Goal: Task Accomplishment & Management: Manage account settings

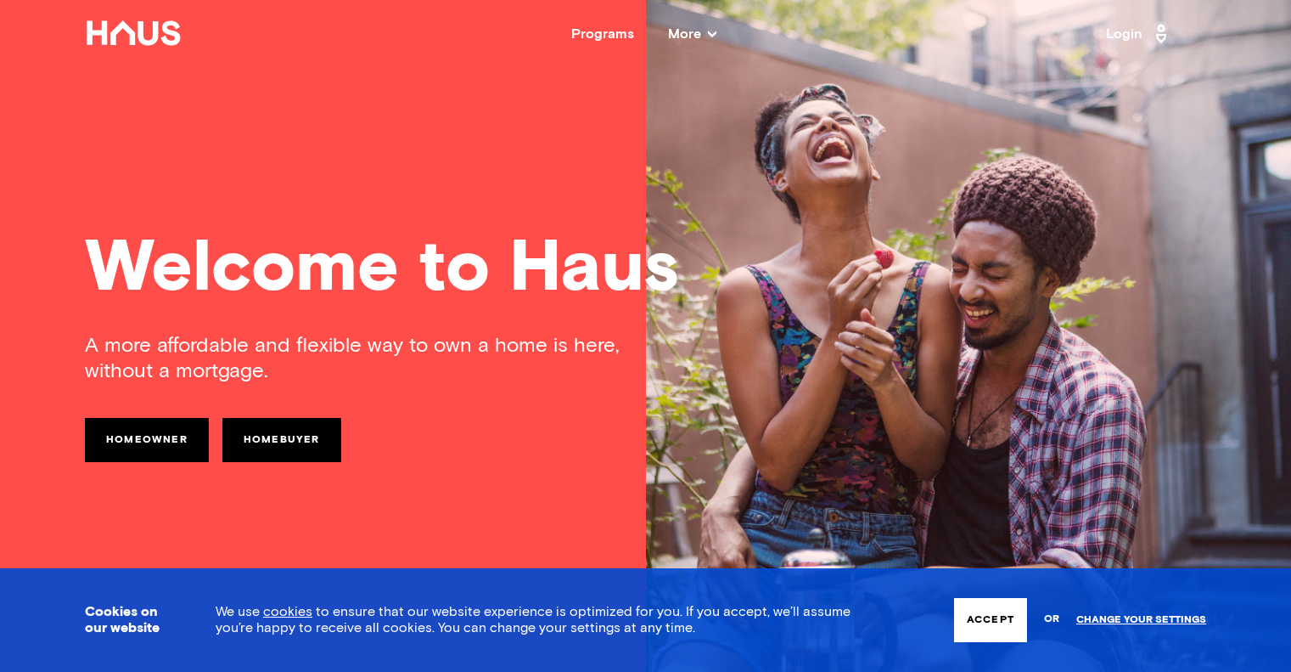
click at [1132, 27] on link "Login" at bounding box center [1139, 33] width 66 height 27
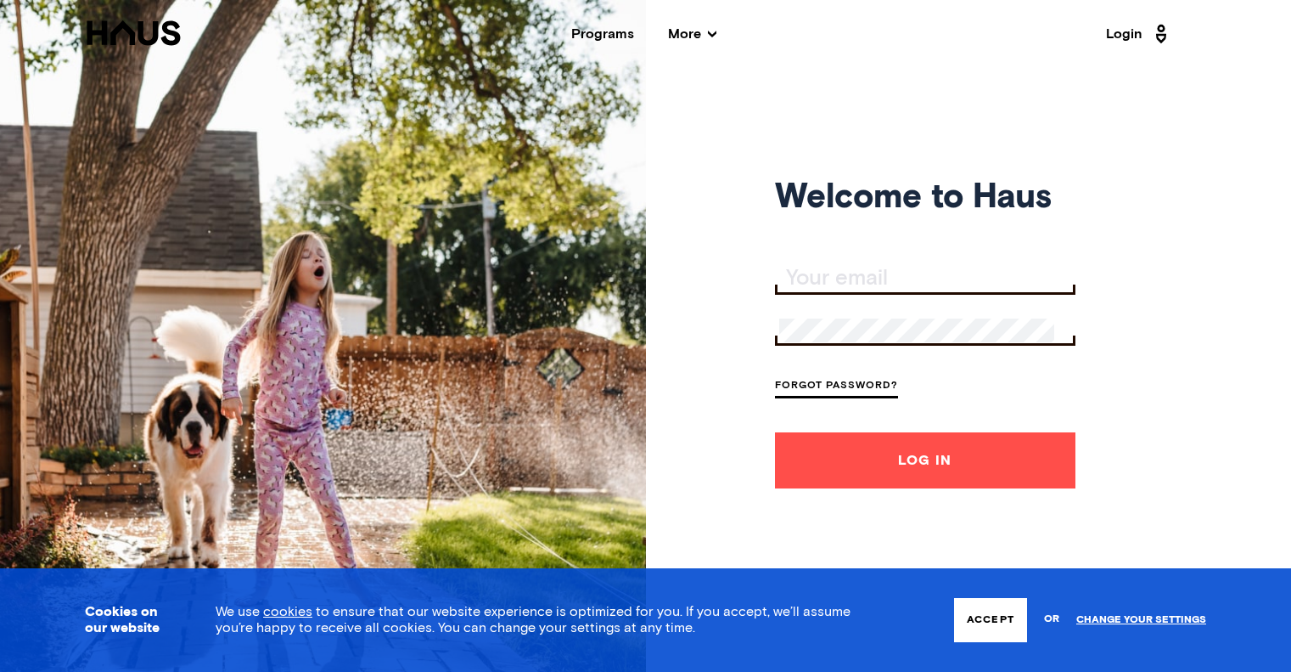
click at [924, 278] on input "Your email" at bounding box center [927, 279] width 296 height 24
type input "[EMAIL_ADDRESS][DOMAIN_NAME]"
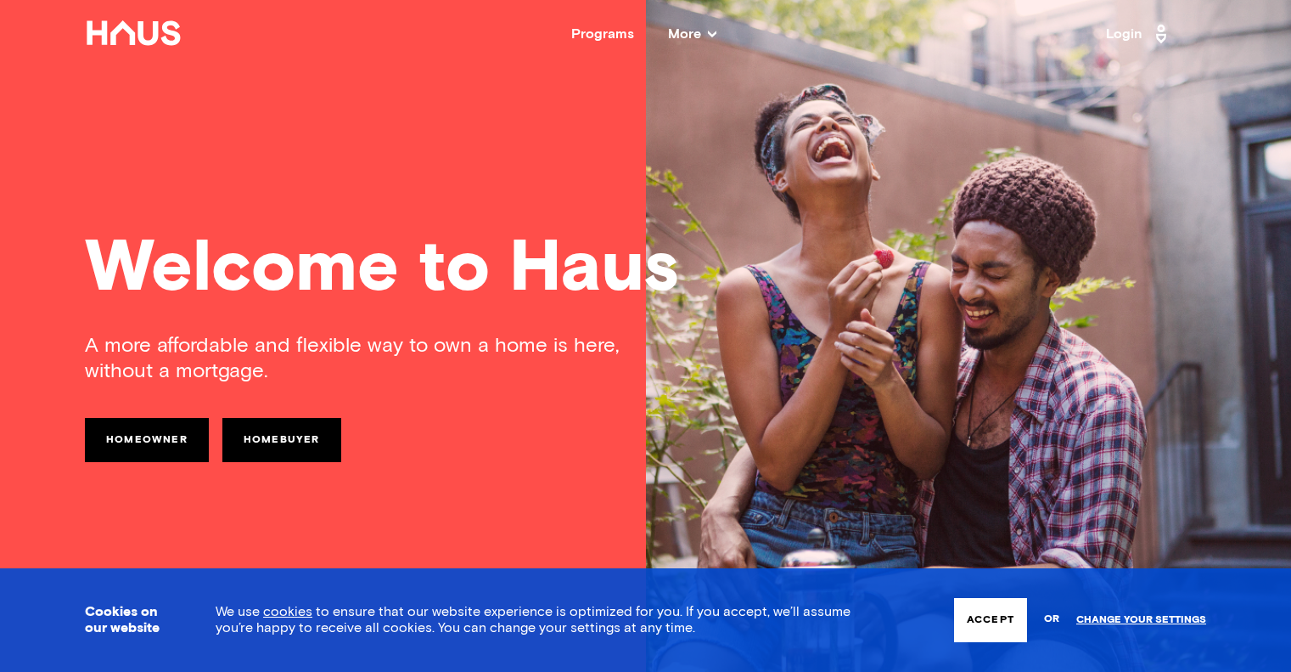
click at [1131, 31] on link "Login" at bounding box center [1139, 33] width 66 height 27
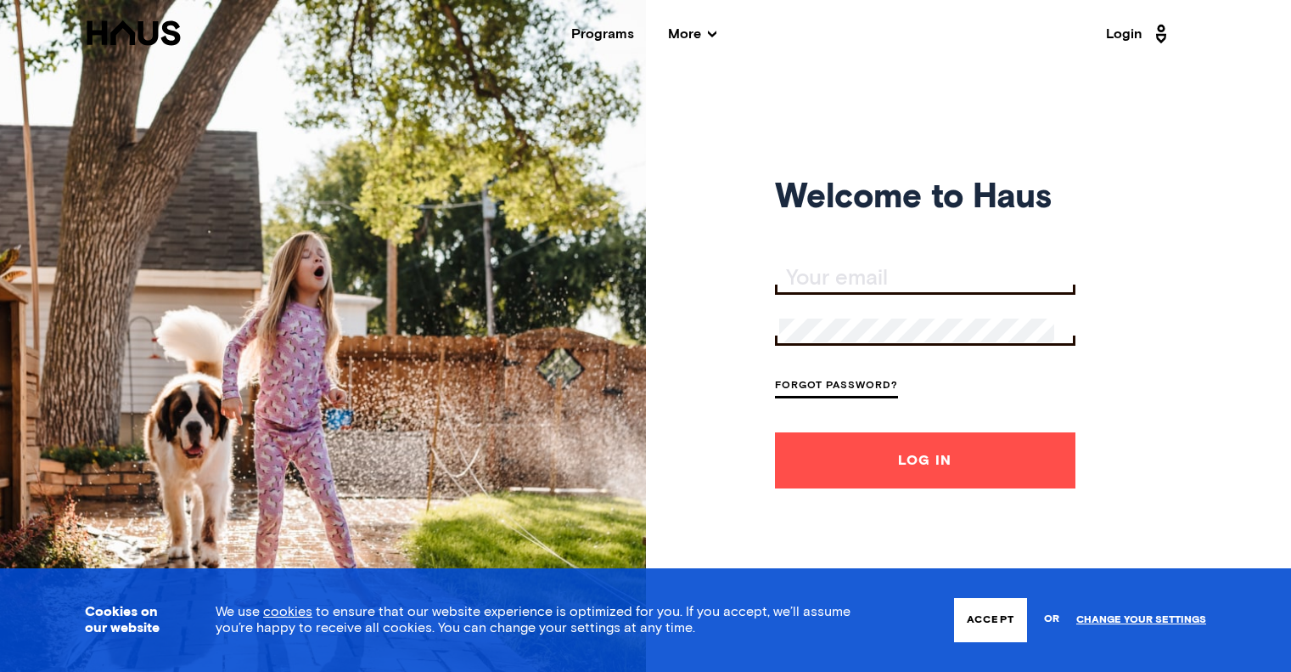
click at [924, 273] on input "Your email" at bounding box center [927, 279] width 296 height 24
type input "[EMAIL_ADDRESS][DOMAIN_NAME]"
click at [929, 457] on button "Log In" at bounding box center [925, 460] width 301 height 56
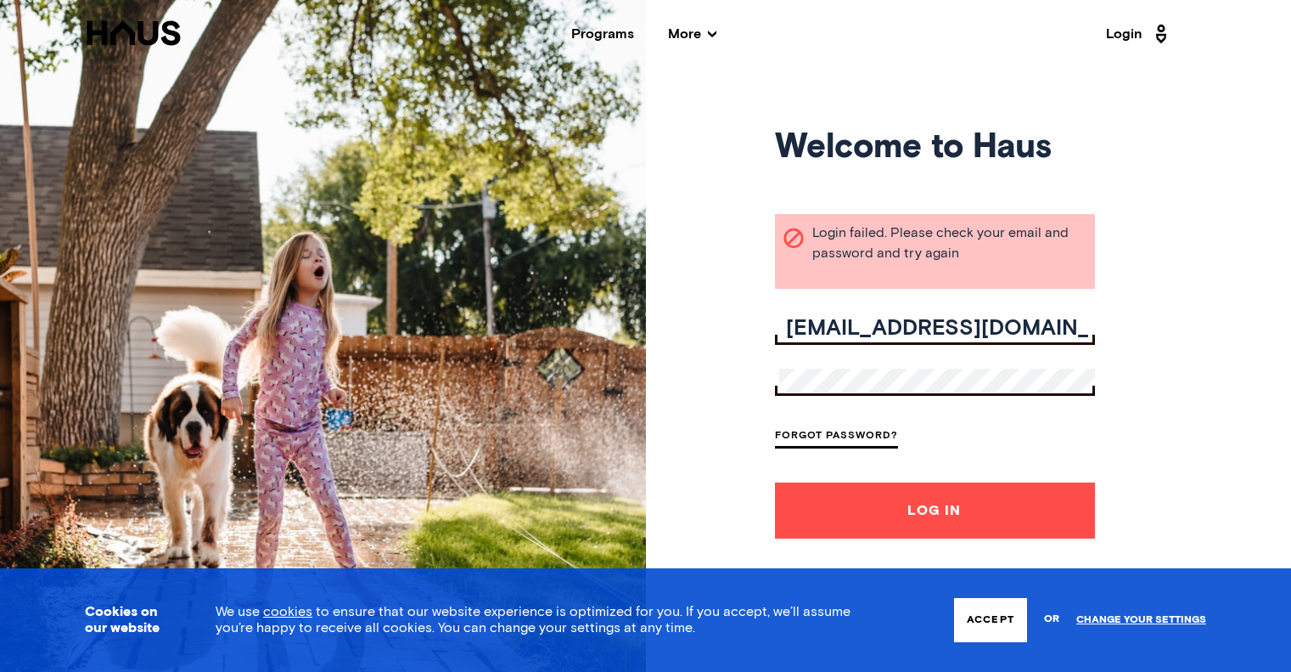
click at [771, 393] on div "Welcome to Haus Login failed. Please check your email and password and try agai…" at bounding box center [645, 336] width 1291 height 672
click at [919, 515] on button "Log In" at bounding box center [935, 510] width 320 height 56
click at [756, 370] on div "Welcome to Haus Login failed. Please check your email and password and try agai…" at bounding box center [645, 336] width 1291 height 672
click at [886, 507] on button "Log In" at bounding box center [935, 510] width 320 height 56
click at [762, 382] on div "Welcome to Haus Login failed. Please check your email and password and try agai…" at bounding box center [645, 336] width 1291 height 672
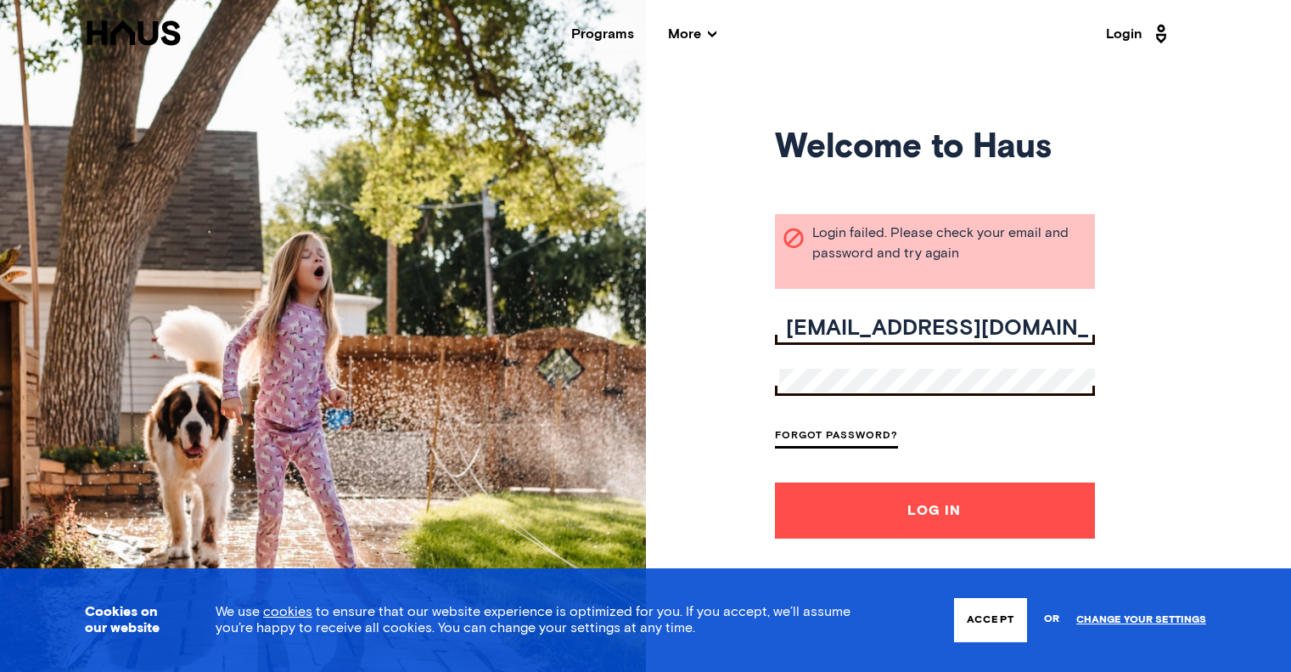
click at [775, 482] on button "Log In" at bounding box center [935, 510] width 320 height 56
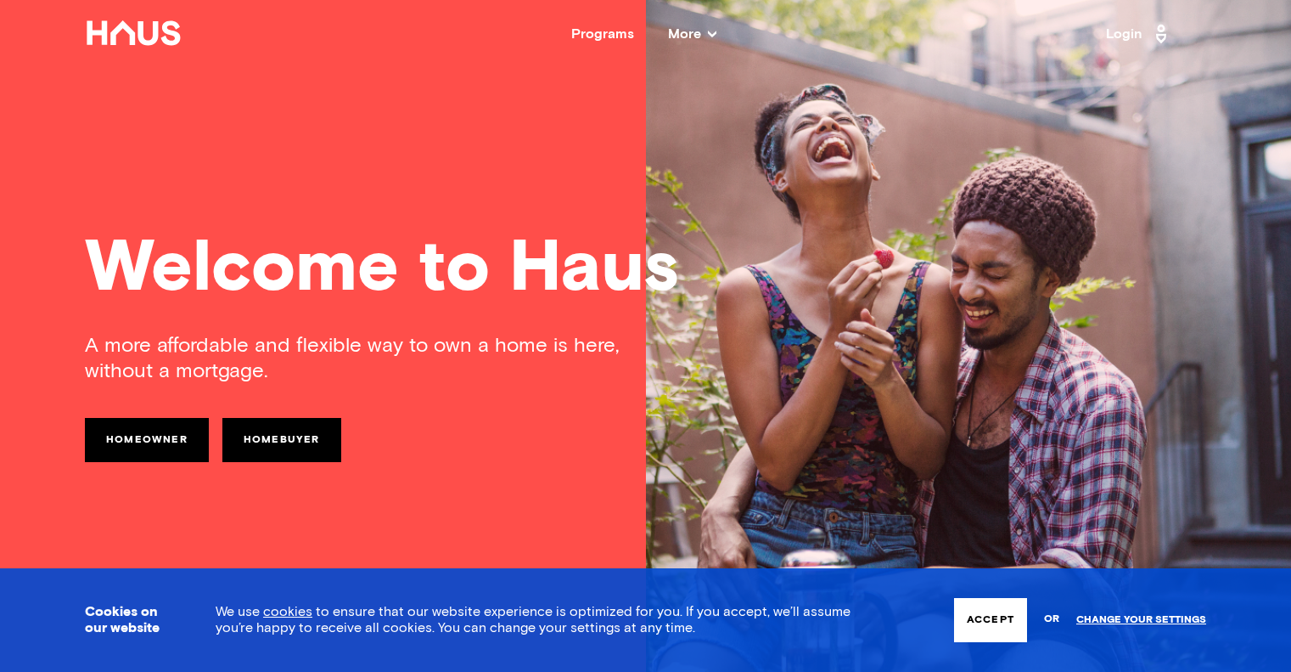
click at [995, 602] on button "Accept" at bounding box center [990, 620] width 73 height 44
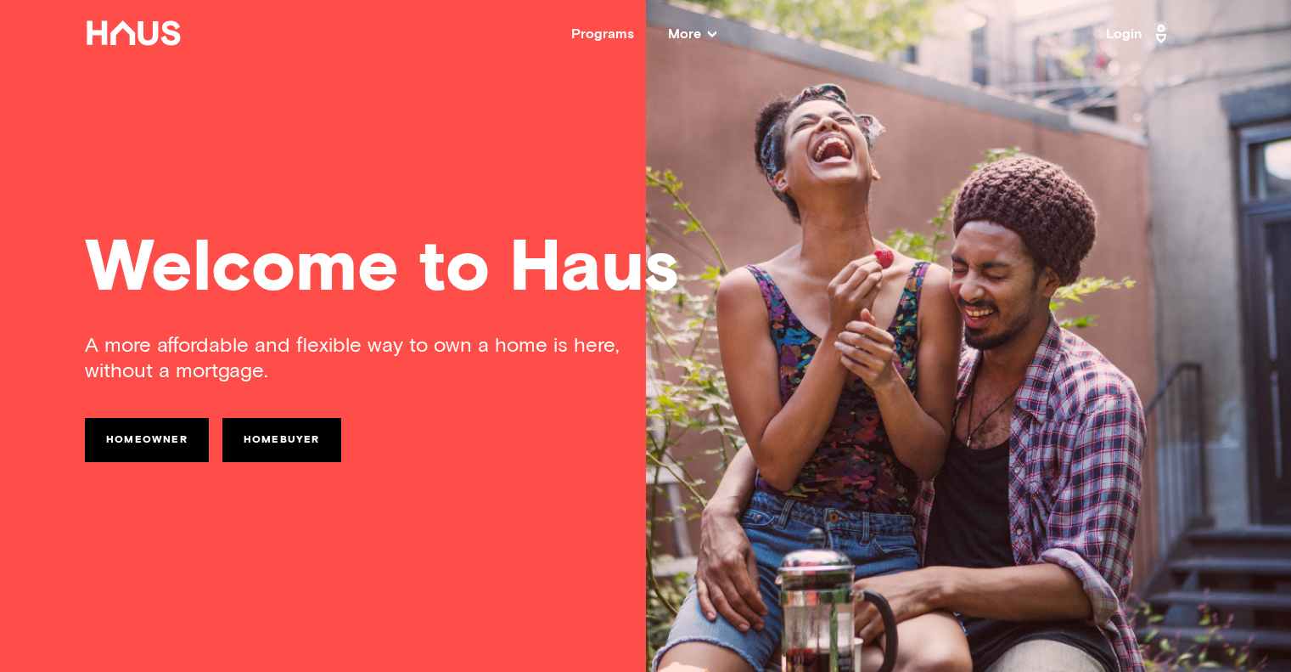
click at [1126, 35] on link "Login" at bounding box center [1139, 33] width 66 height 27
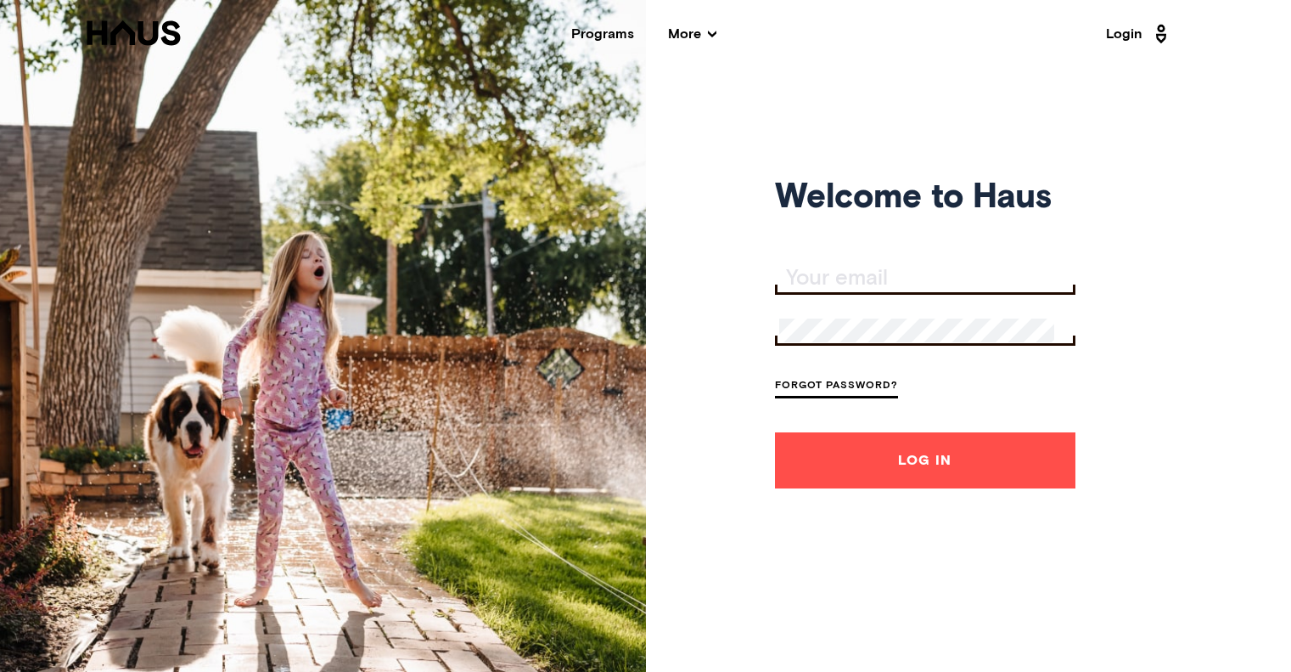
click at [937, 280] on input "Your email" at bounding box center [927, 279] width 296 height 24
type input "[EMAIL_ADDRESS][DOMAIN_NAME]"
click at [775, 432] on button "Log In" at bounding box center [925, 460] width 301 height 56
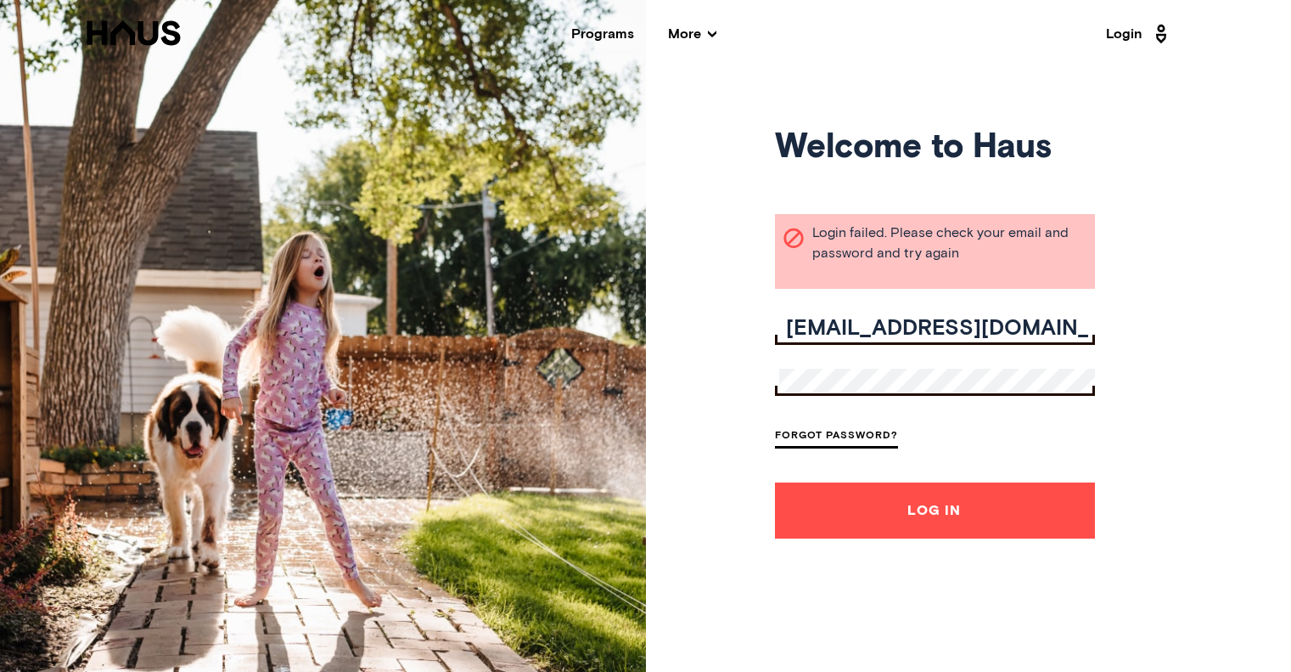
click at [742, 391] on div "Welcome to Haus Login failed. Please check your email and password and try agai…" at bounding box center [645, 336] width 1291 height 672
click at [775, 482] on button "Log In" at bounding box center [935, 510] width 320 height 56
click at [767, 391] on div "Welcome to Haus Login failed. Please check your email and password and try agai…" at bounding box center [645, 336] width 1291 height 672
click at [775, 482] on button "Log In" at bounding box center [935, 510] width 320 height 56
click at [1063, 67] on nav "Back Programs More Resources Testimonials FAQ About Us Login" at bounding box center [645, 34] width 1291 height 68
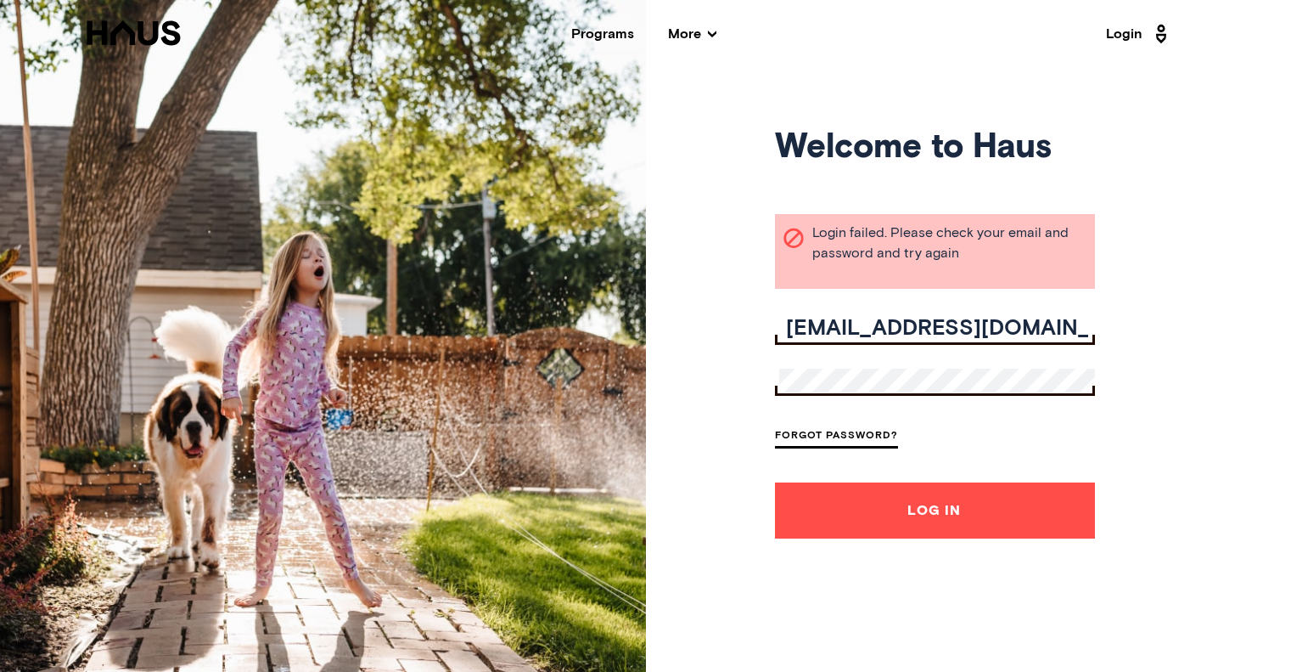
click at [756, 381] on div "Welcome to Haus Login failed. Please check your email and password and try agai…" at bounding box center [645, 336] width 1291 height 672
click at [775, 482] on button "Log In" at bounding box center [935, 510] width 320 height 56
click at [1127, 454] on div "Welcome to Haus Login failed. Please check your email and password and try agai…" at bounding box center [645, 336] width 1291 height 672
click at [1060, 322] on input "[EMAIL_ADDRESS][DOMAIN_NAME]" at bounding box center [937, 329] width 316 height 24
click at [752, 409] on div "Welcome to Haus Login failed. Please check your email and password and try agai…" at bounding box center [645, 336] width 1291 height 672
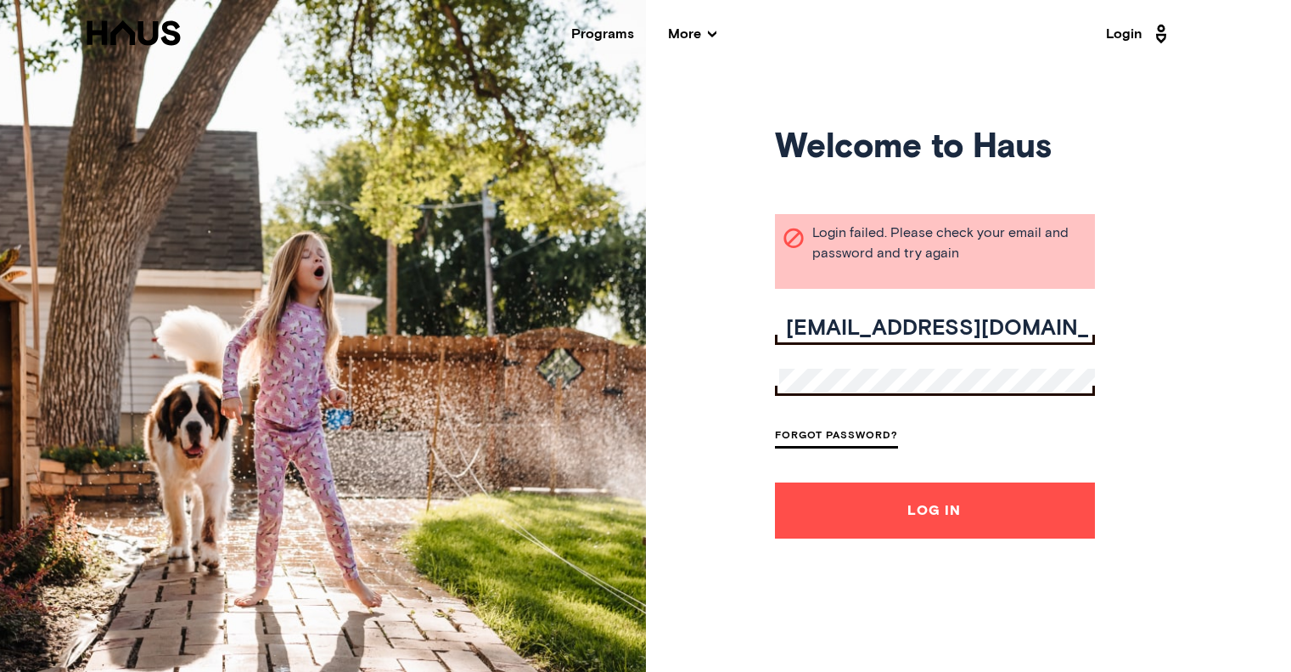
click at [947, 503] on button "Log In" at bounding box center [935, 510] width 320 height 56
